Goal: Find specific page/section: Find specific page/section

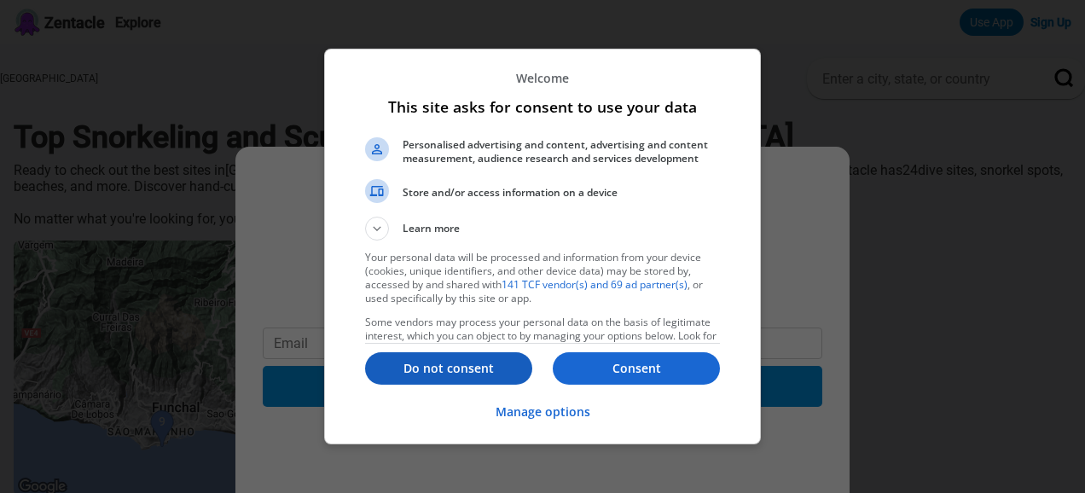
click at [439, 368] on p "Do not consent" at bounding box center [448, 368] width 167 height 17
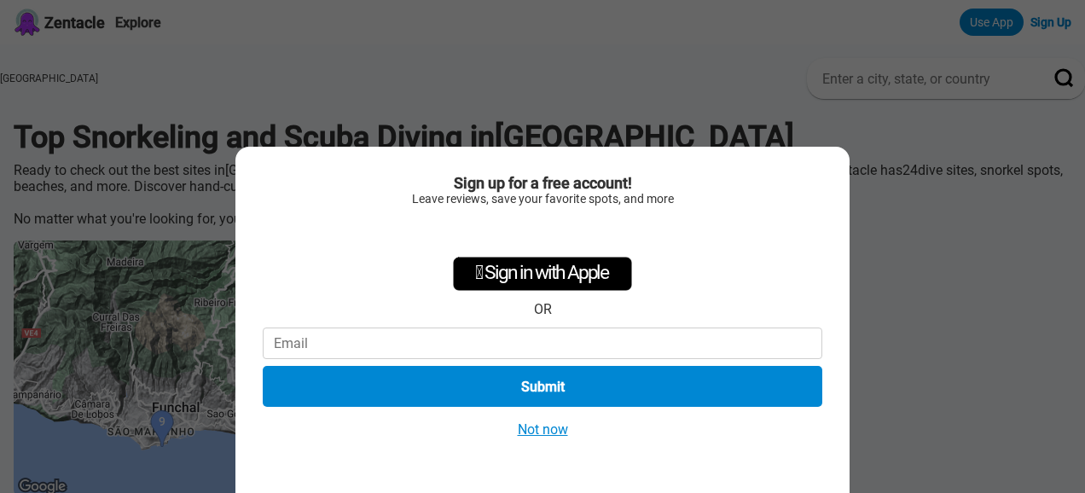
click at [555, 428] on button "Not now" at bounding box center [543, 430] width 61 height 18
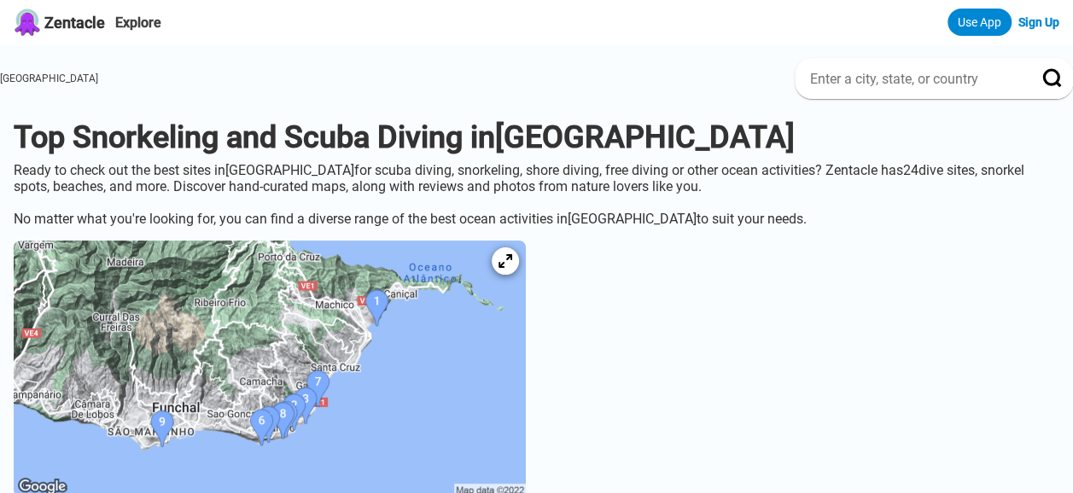
click at [111, 71] on div "[GEOGRAPHIC_DATA]" at bounding box center [536, 78] width 1073 height 41
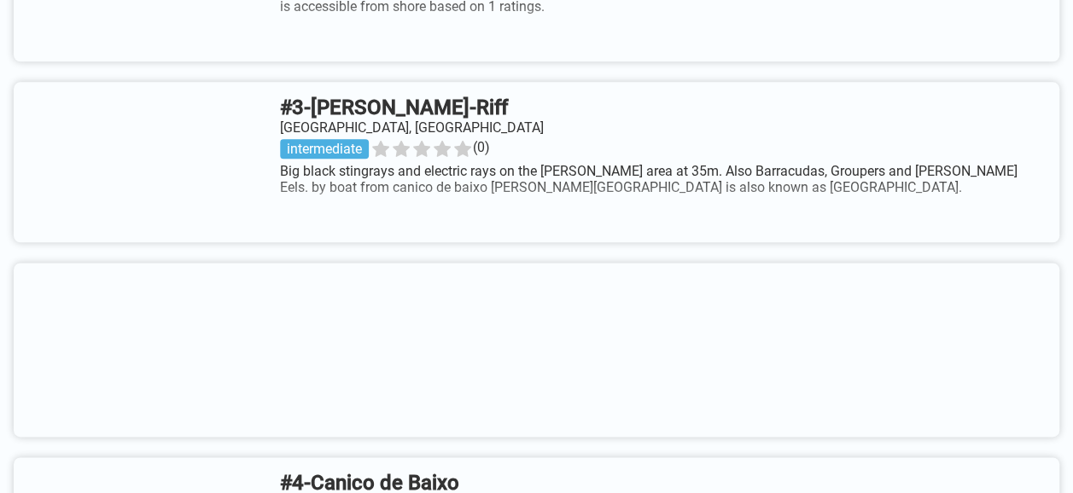
scroll to position [955, 0]
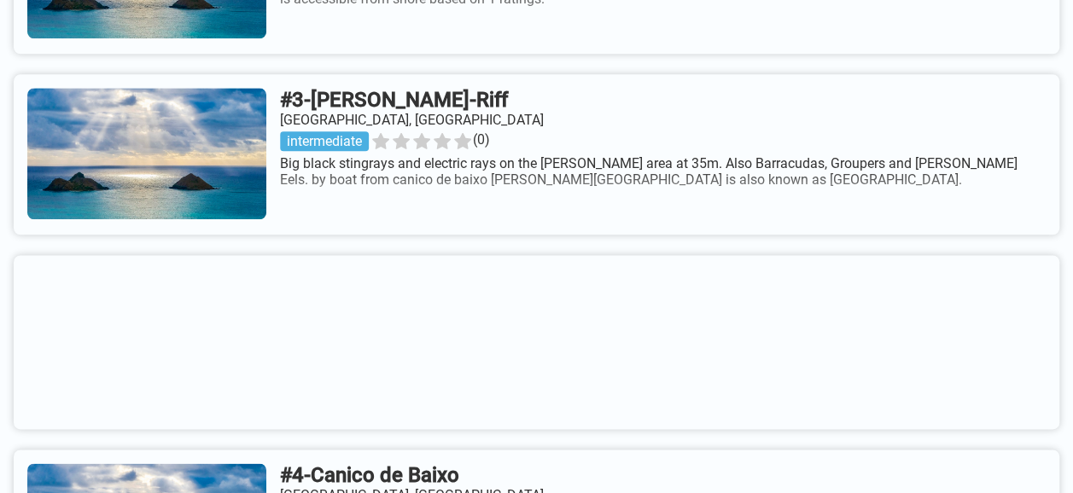
click at [558, 187] on link at bounding box center [536, 154] width 1045 height 160
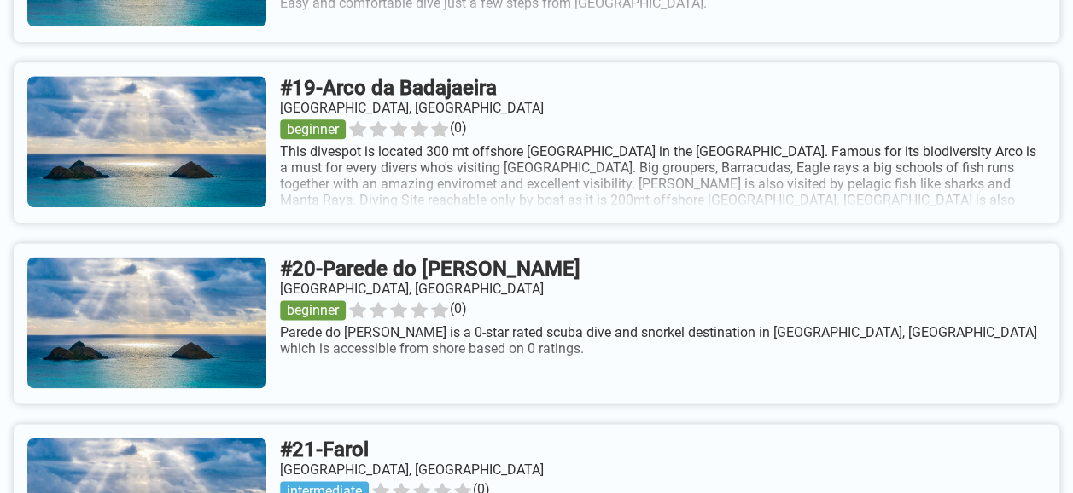
scroll to position [4228, 0]
